Goal: Book appointment/travel/reservation

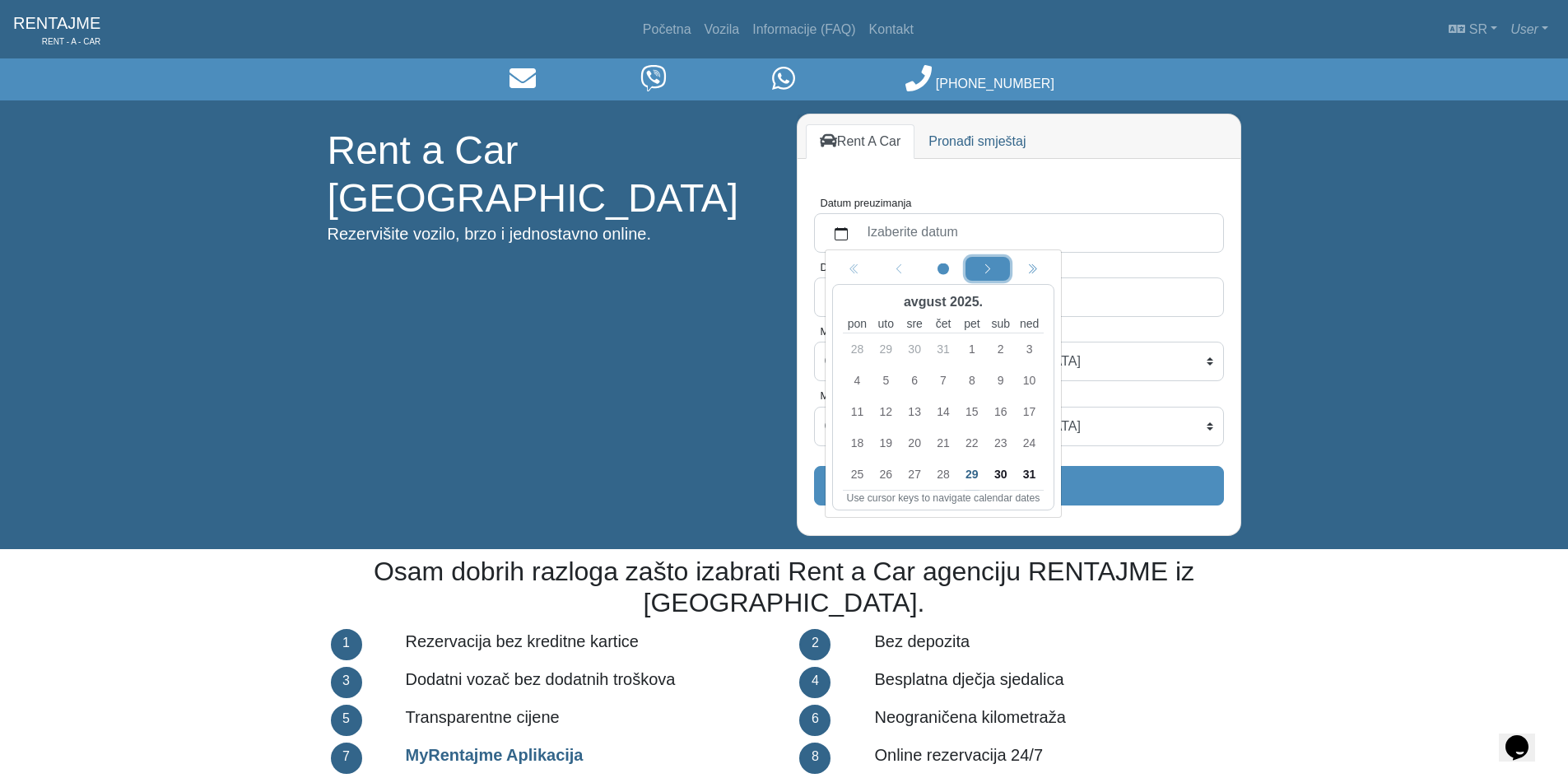
click at [982, 264] on icon "chevron left" at bounding box center [987, 270] width 12 height 12
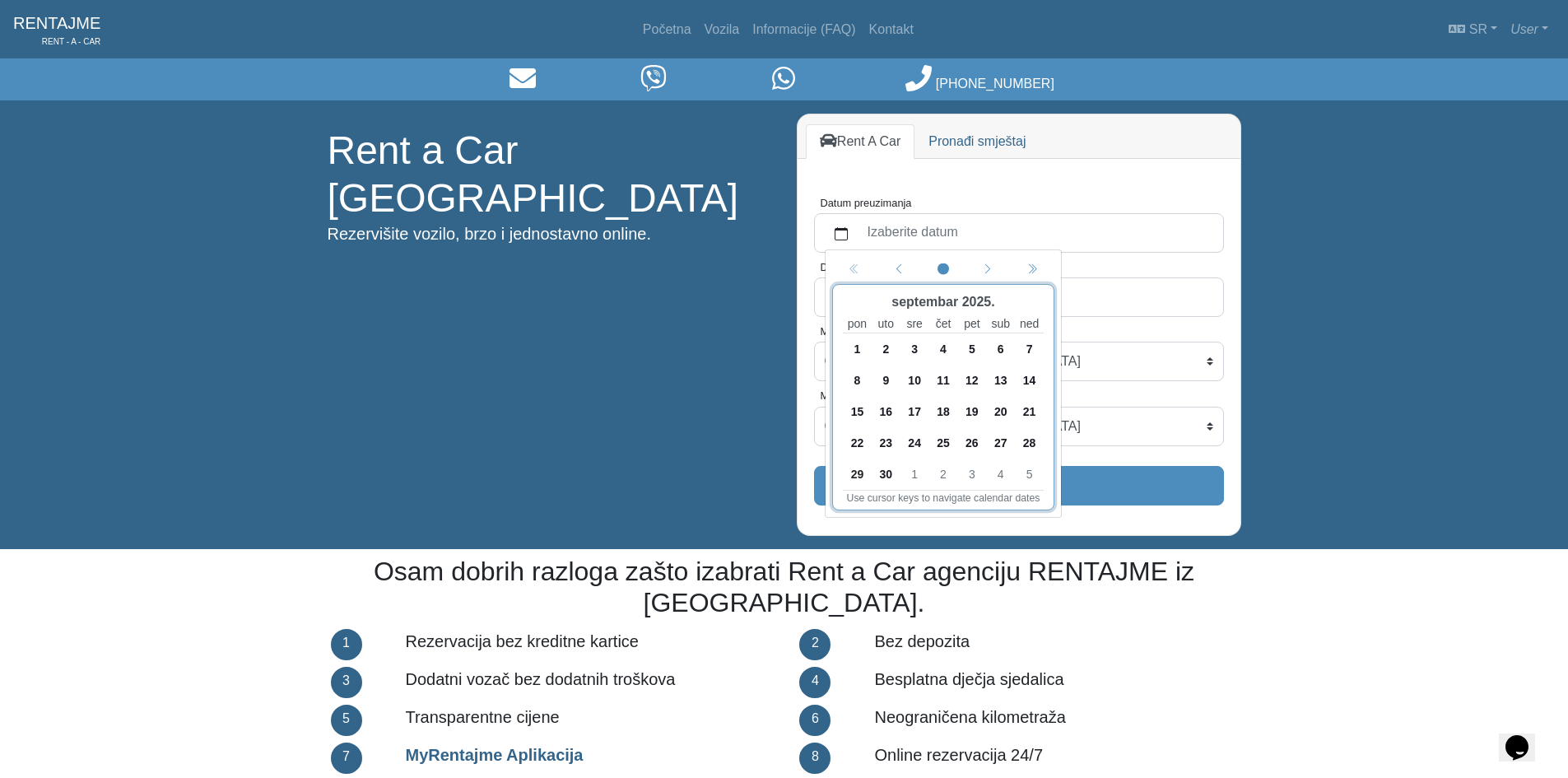
click at [949, 346] on span "4" at bounding box center [942, 348] width 26 height 26
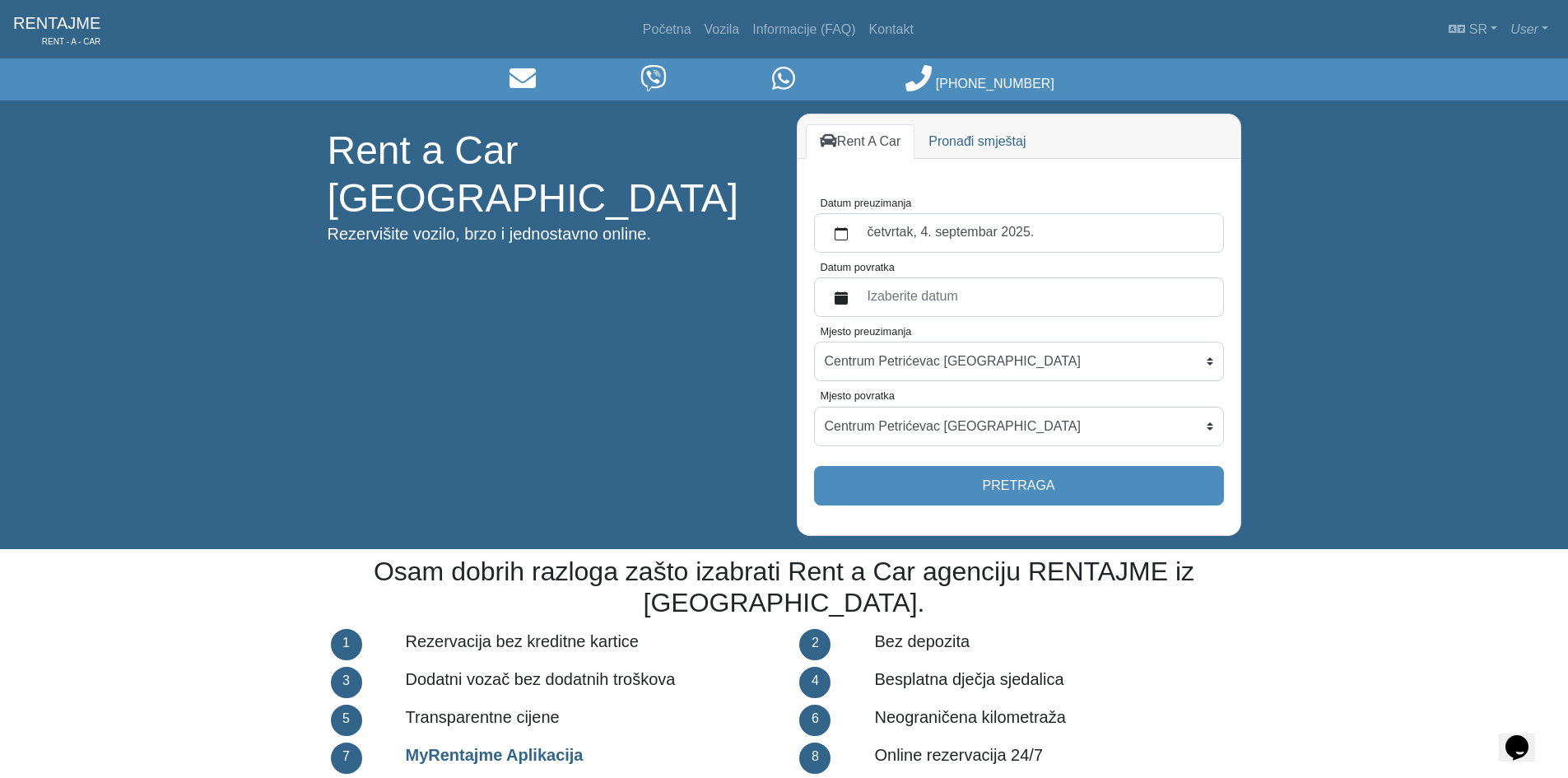
click at [983, 292] on label "Izaberite datum" at bounding box center [1035, 297] width 356 height 30
click at [857, 292] on button "Datum povratka" at bounding box center [841, 297] width 33 height 30
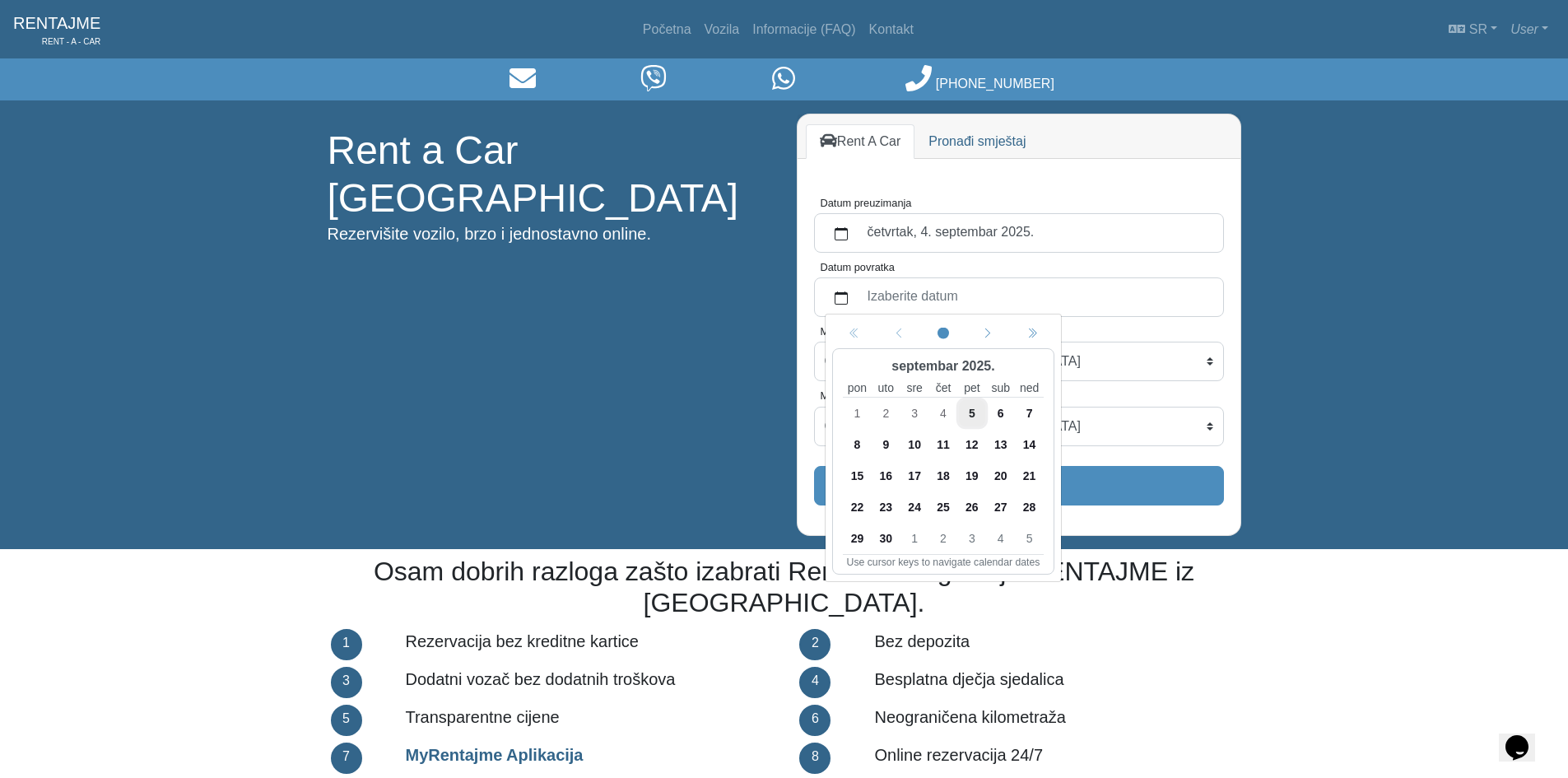
click at [882, 444] on span "9" at bounding box center [885, 444] width 26 height 26
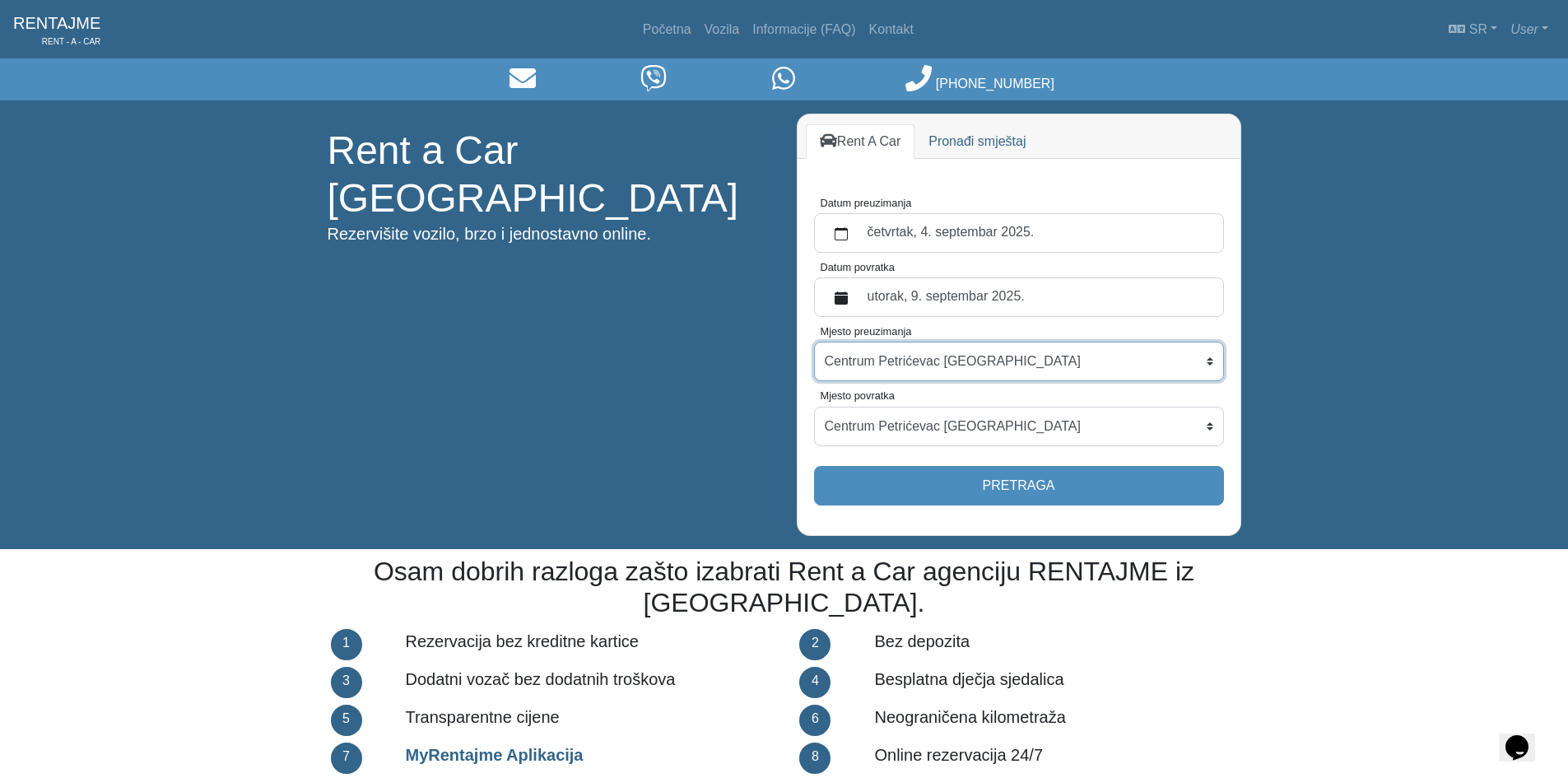
click at [1021, 369] on select "Centrum Petrićevac [GEOGRAPHIC_DATA] Po dogovoru ([GEOGRAPHIC_DATA]) [GEOGRAPHI…" at bounding box center [1018, 361] width 409 height 39
select select "BanjaLukaPoDogovoru"
click at [814, 341] on select "Centrum Petrićevac [GEOGRAPHIC_DATA] Po dogovoru ([GEOGRAPHIC_DATA]) [GEOGRAPHI…" at bounding box center [1018, 361] width 409 height 39
click at [990, 412] on select "Centrum Petrićevac [GEOGRAPHIC_DATA] Po dogovoru ([GEOGRAPHIC_DATA]) [GEOGRAPHI…" at bounding box center [1018, 426] width 409 height 39
select select "BanjaLukaPoDogovoru"
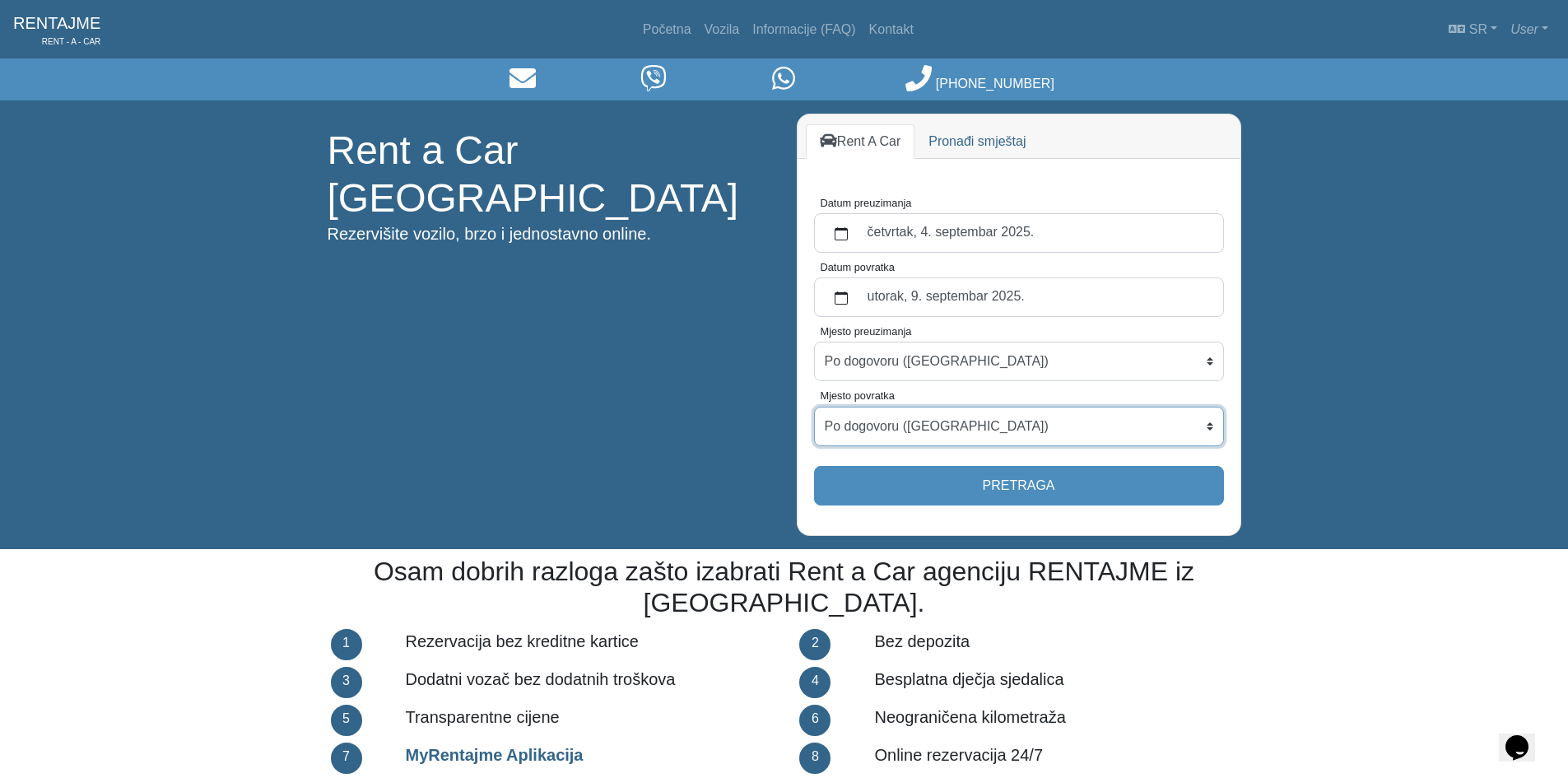
click at [814, 407] on select "Centrum Petrićevac [GEOGRAPHIC_DATA] Po dogovoru ([GEOGRAPHIC_DATA]) [GEOGRAPHI…" at bounding box center [1018, 426] width 409 height 39
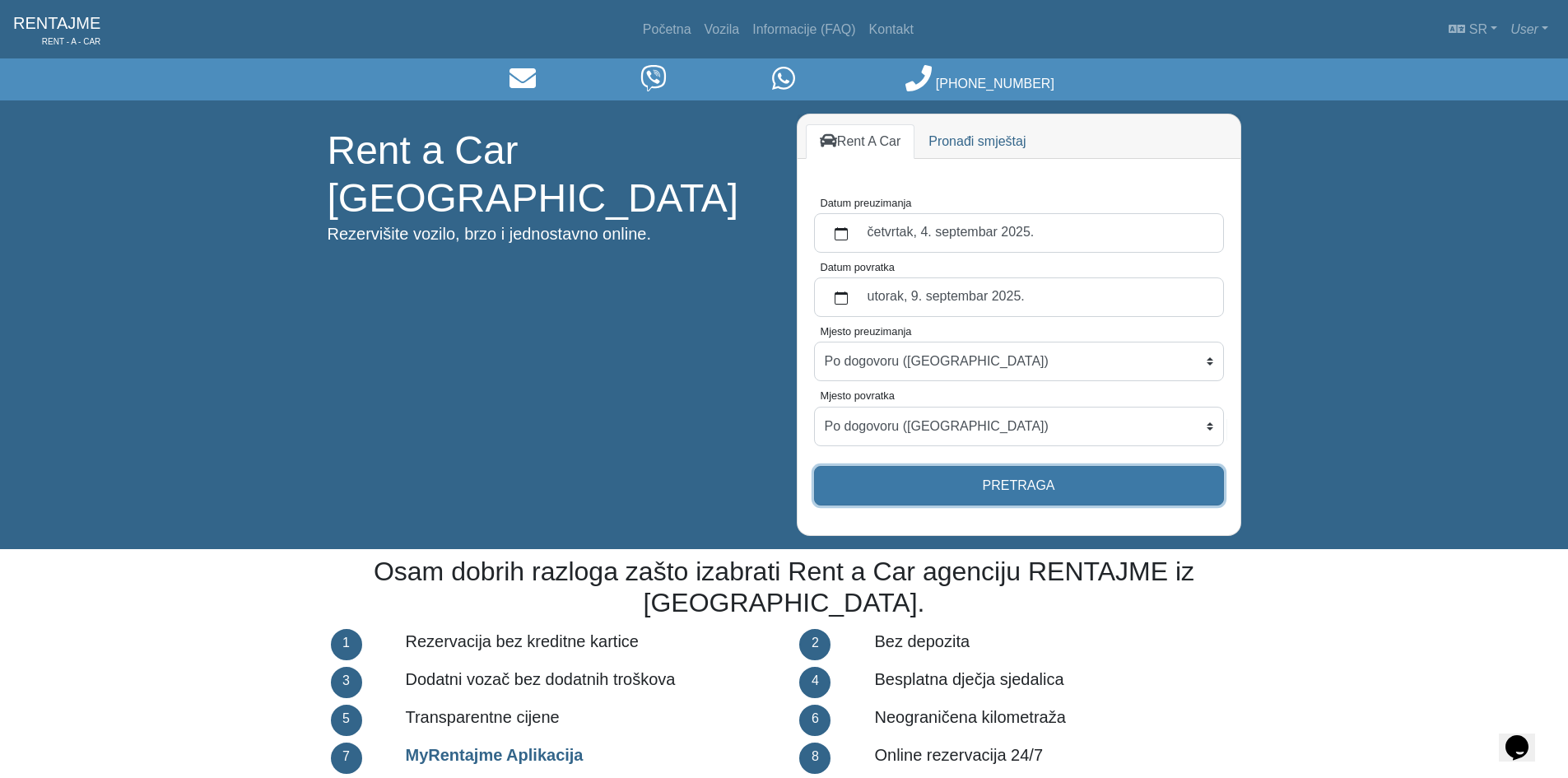
click at [1058, 489] on button "Pretraga" at bounding box center [1018, 485] width 409 height 39
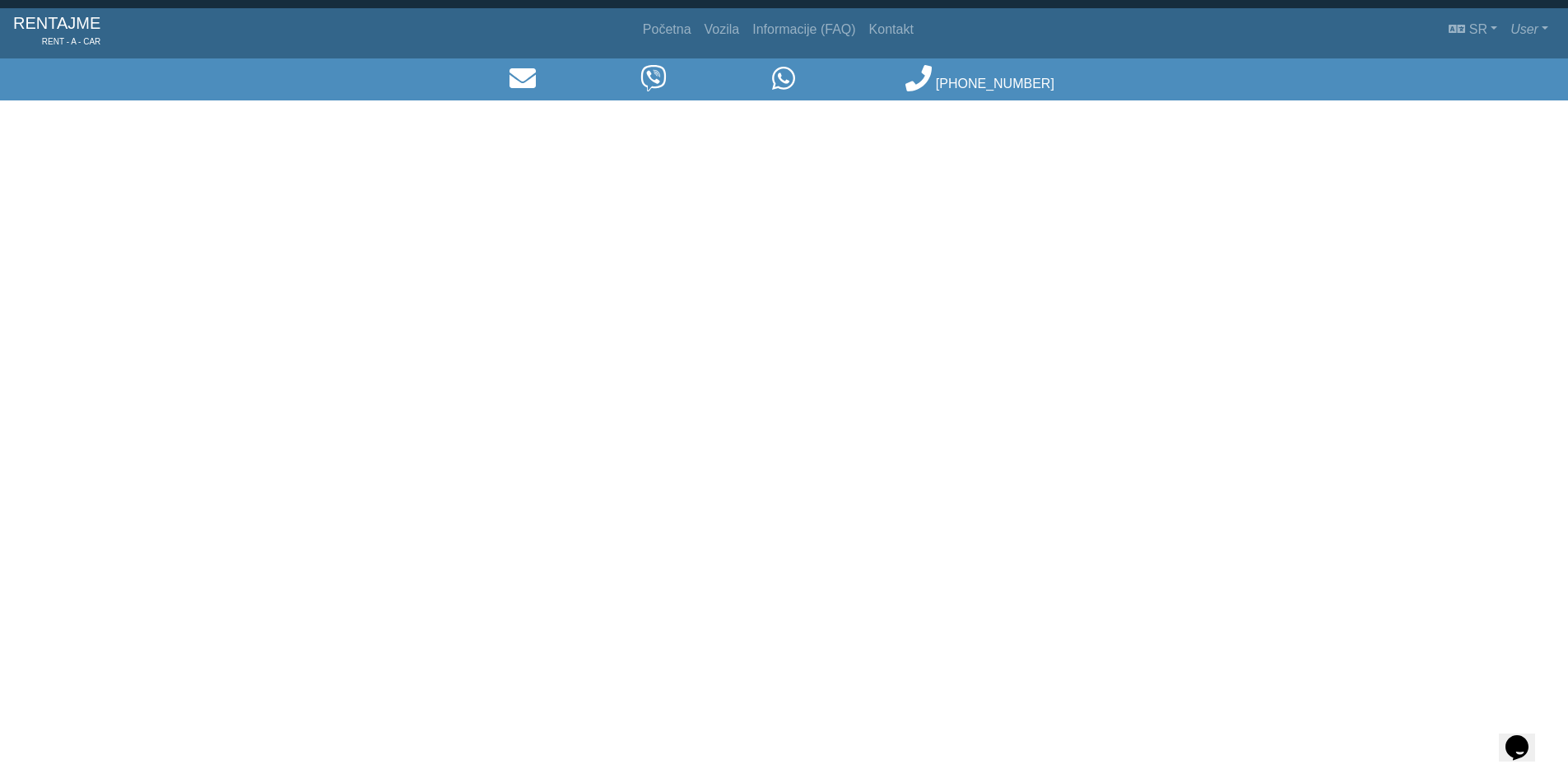
select select "BanjaLukaPoDogovoru"
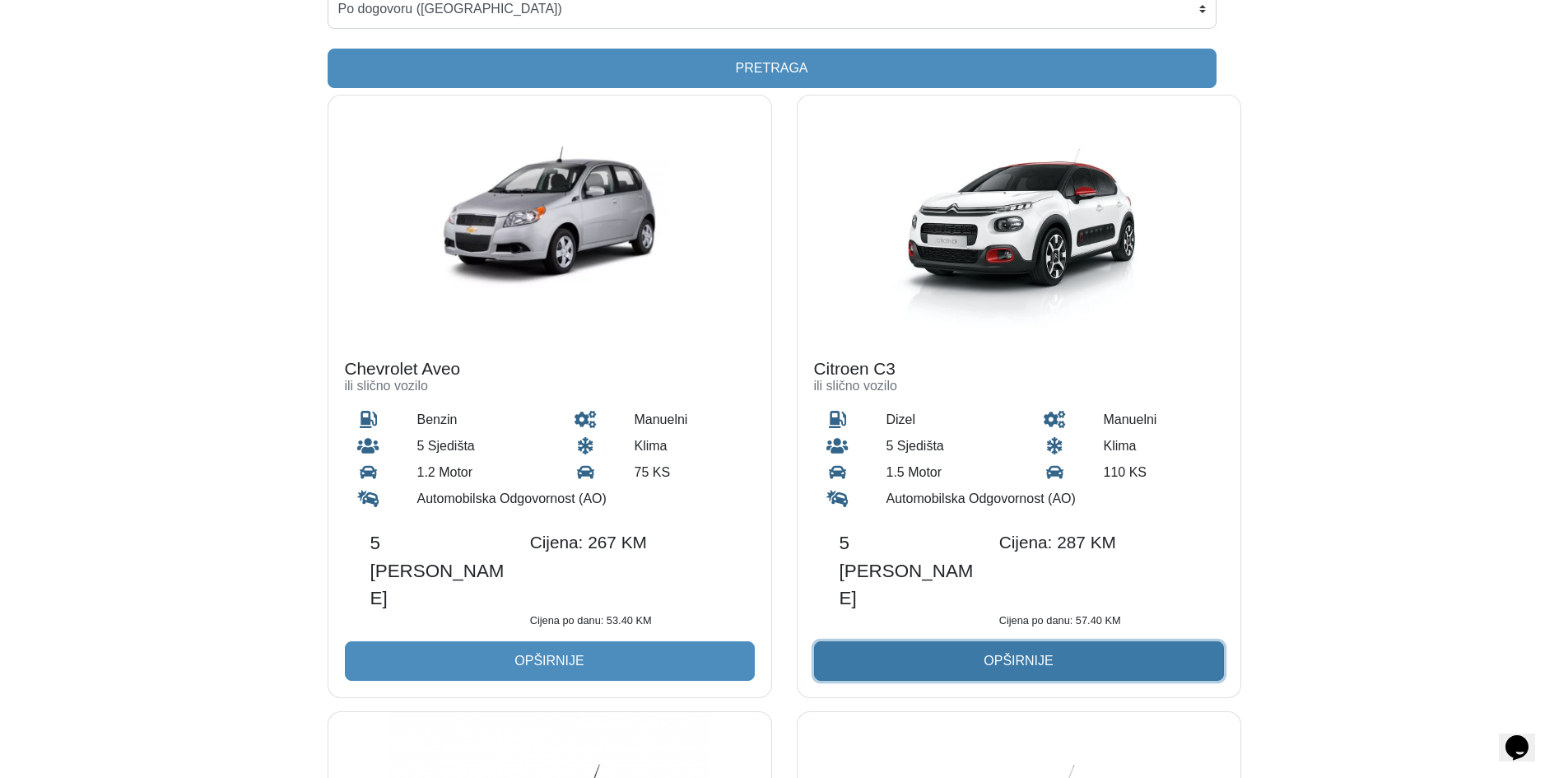
scroll to position [83, 0]
